Goal: Task Accomplishment & Management: Use online tool/utility

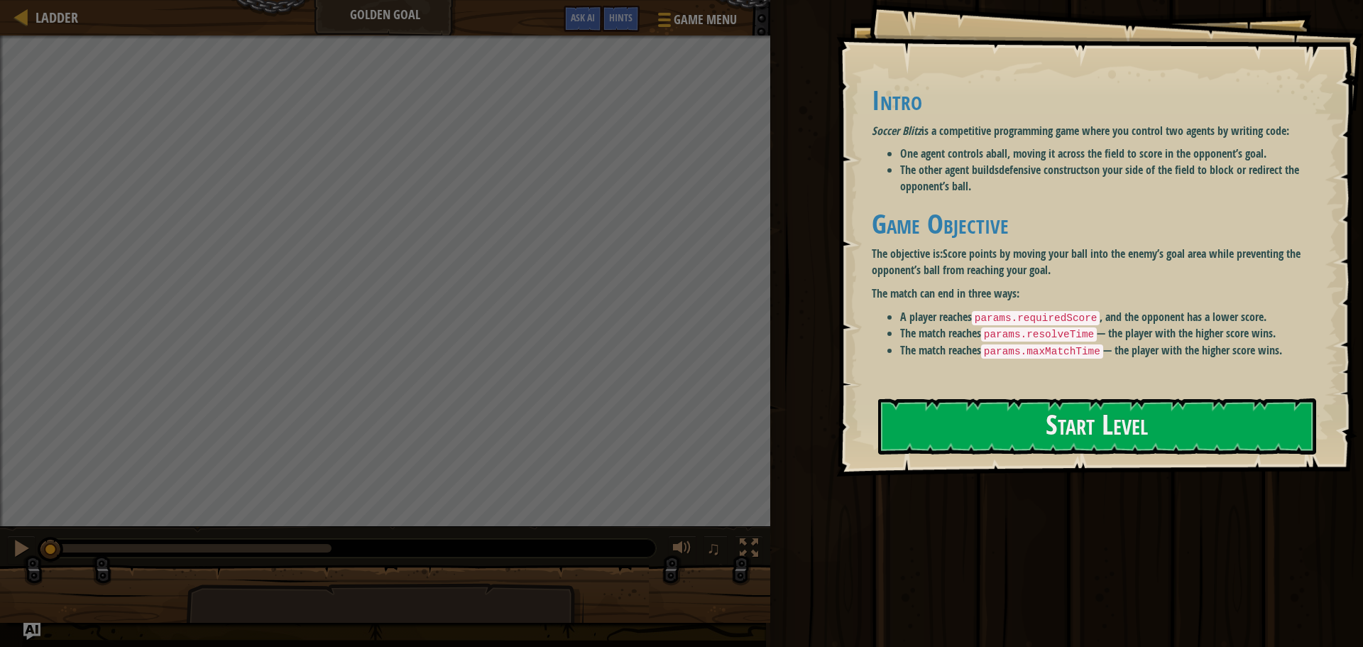
click at [971, 458] on div "Goals Intro Soccer Blitz is a competitive programming game where you control tw…" at bounding box center [1099, 238] width 527 height 476
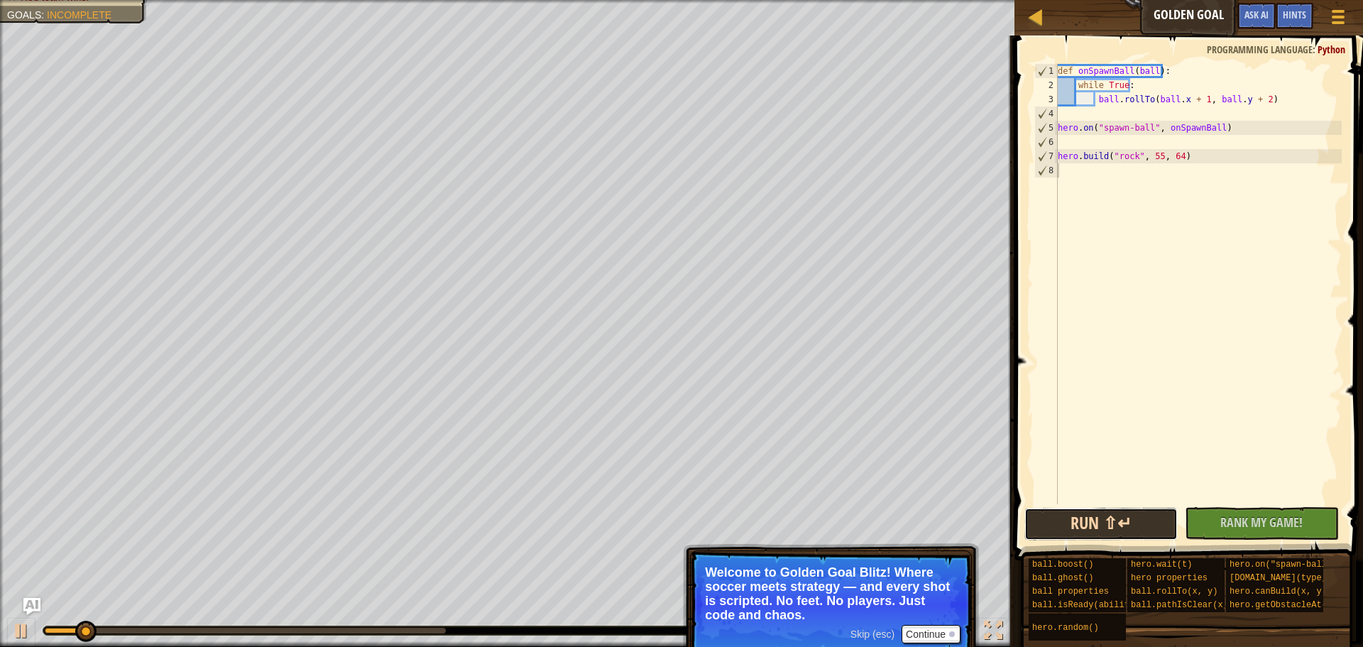
click at [1129, 522] on button "Run ⇧↵" at bounding box center [1100, 524] width 153 height 33
click at [1122, 524] on button "Run ⇧↵" at bounding box center [1100, 524] width 153 height 33
click at [1019, 9] on div "Ladder Golden Goal Game Menu Done Hints Ask AI" at bounding box center [1188, 17] width 349 height 35
click at [1042, 16] on div at bounding box center [1036, 17] width 18 height 18
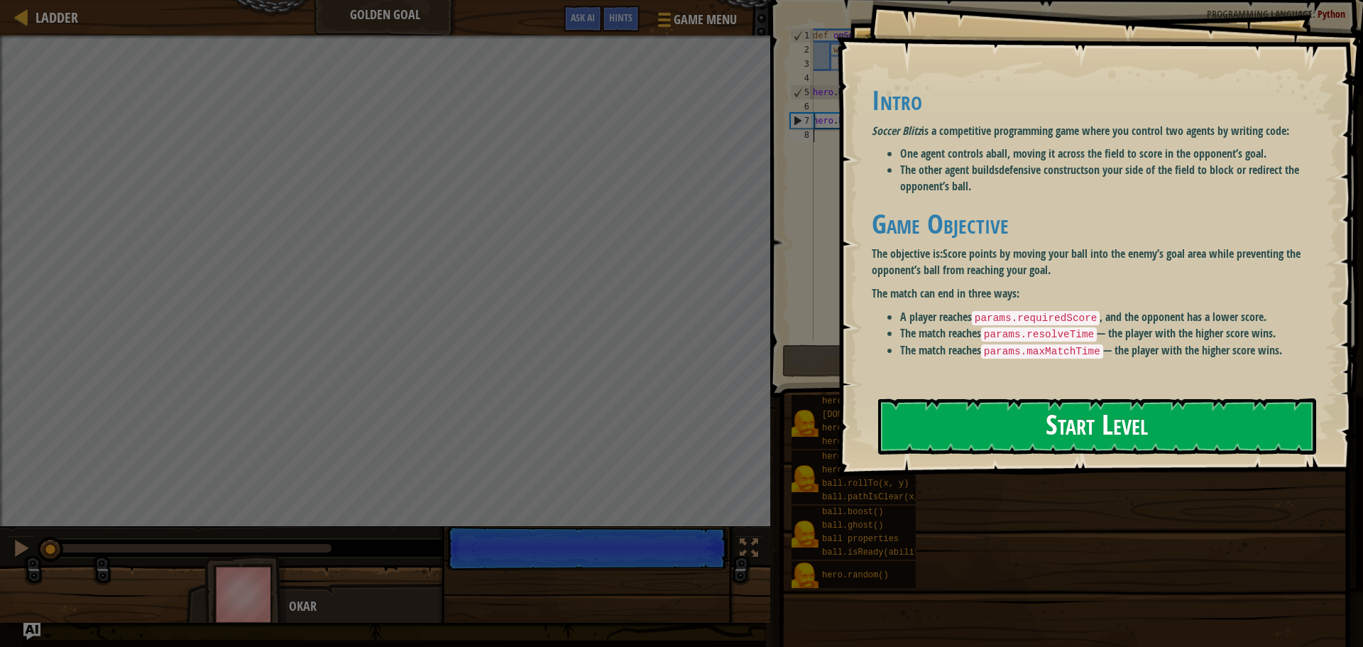
click at [928, 425] on button "Start Level" at bounding box center [1097, 426] width 438 height 56
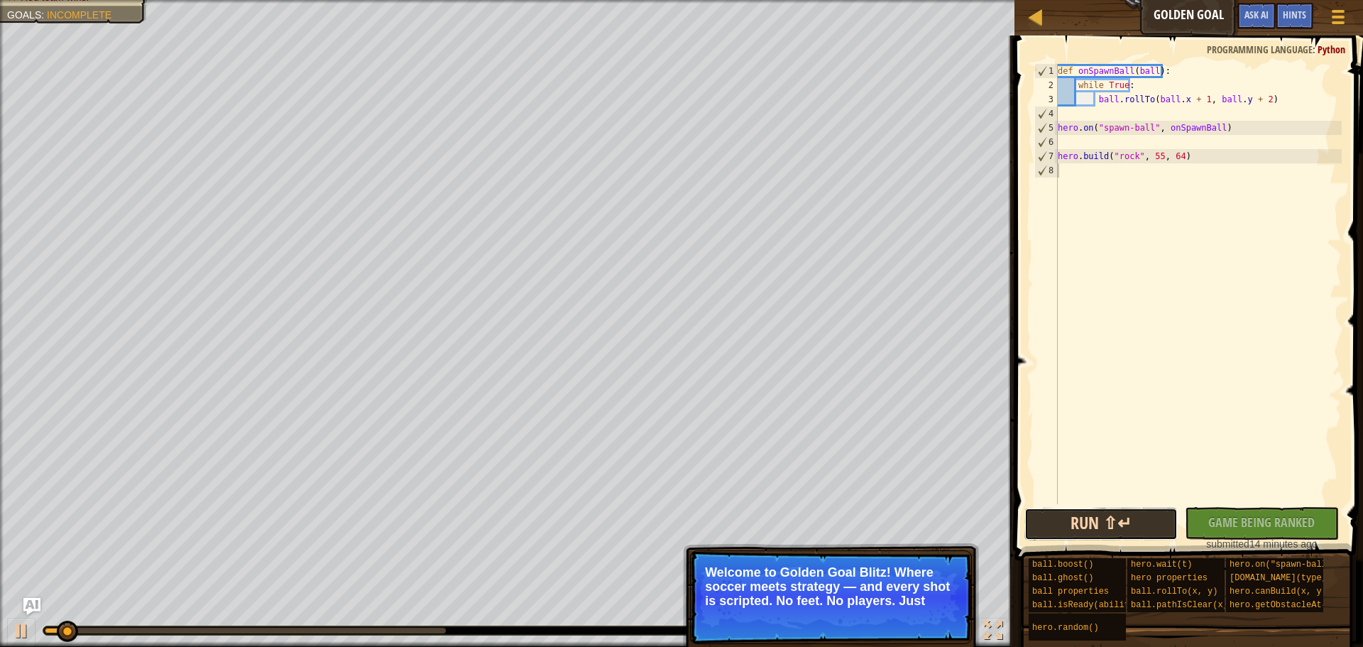
click at [1110, 515] on button "Run ⇧↵" at bounding box center [1100, 524] width 153 height 33
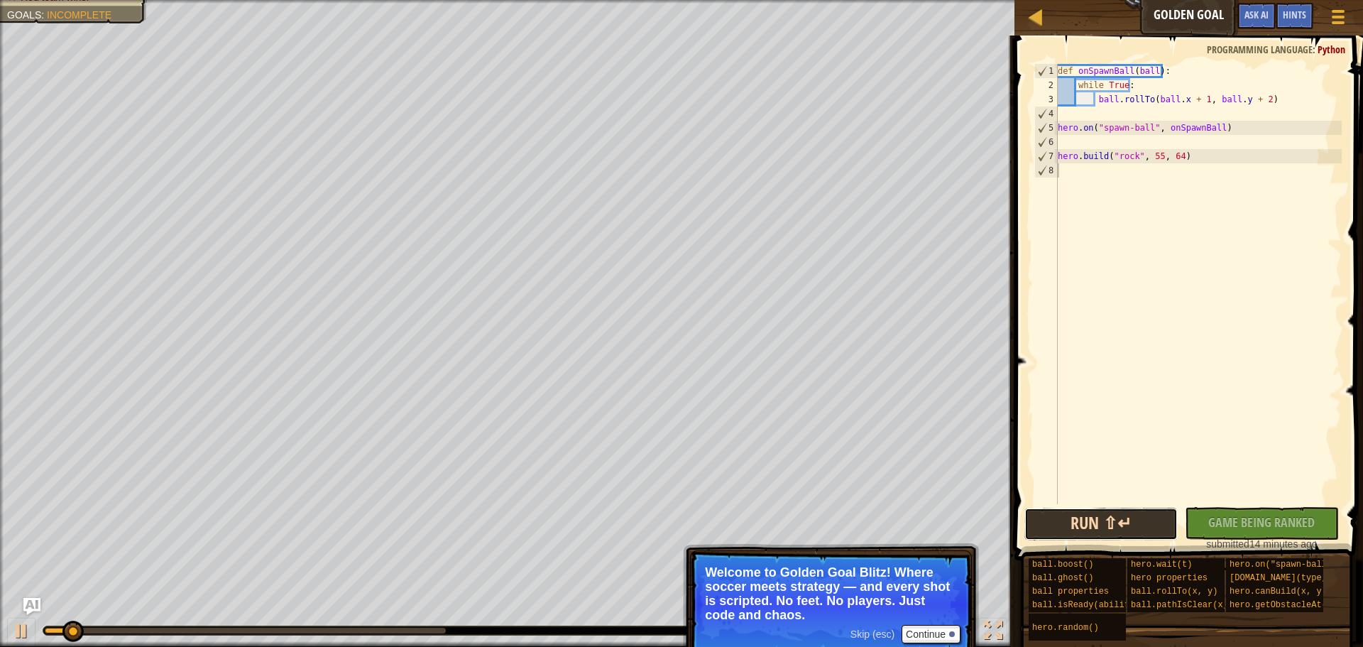
click at [1107, 515] on button "Run ⇧↵" at bounding box center [1100, 524] width 153 height 33
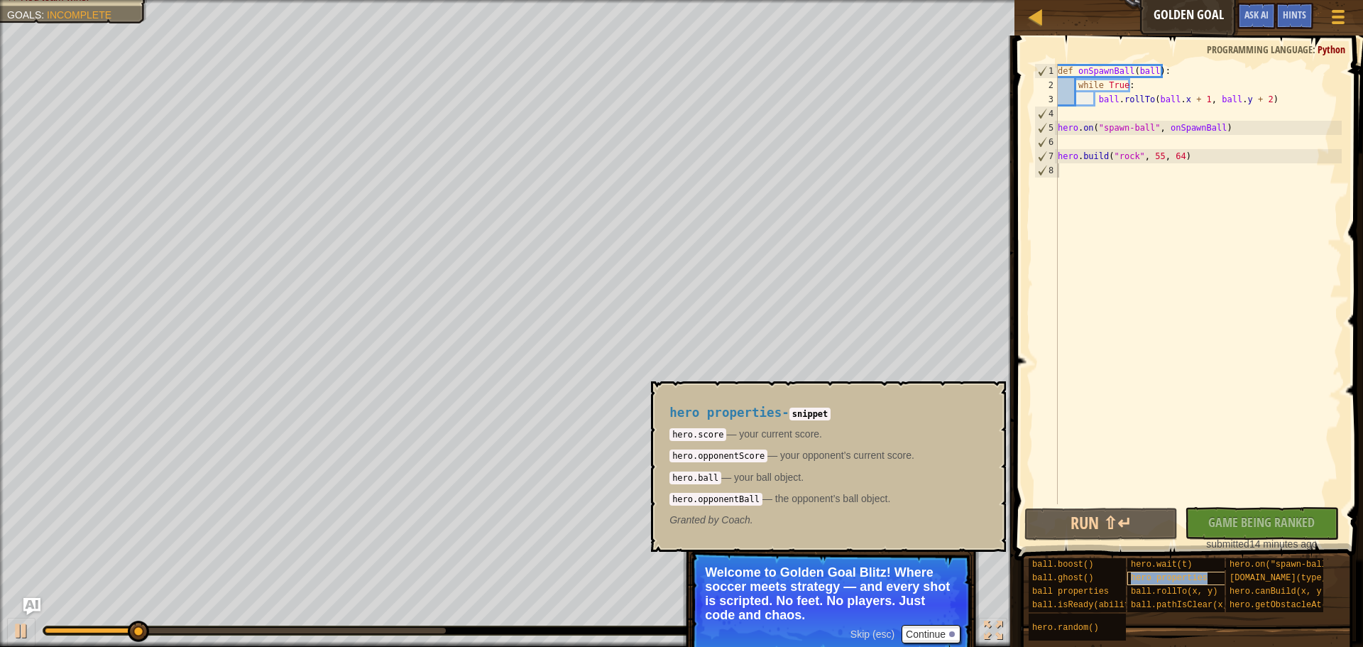
type textarea "hero properties"
